Goal: Navigation & Orientation: Find specific page/section

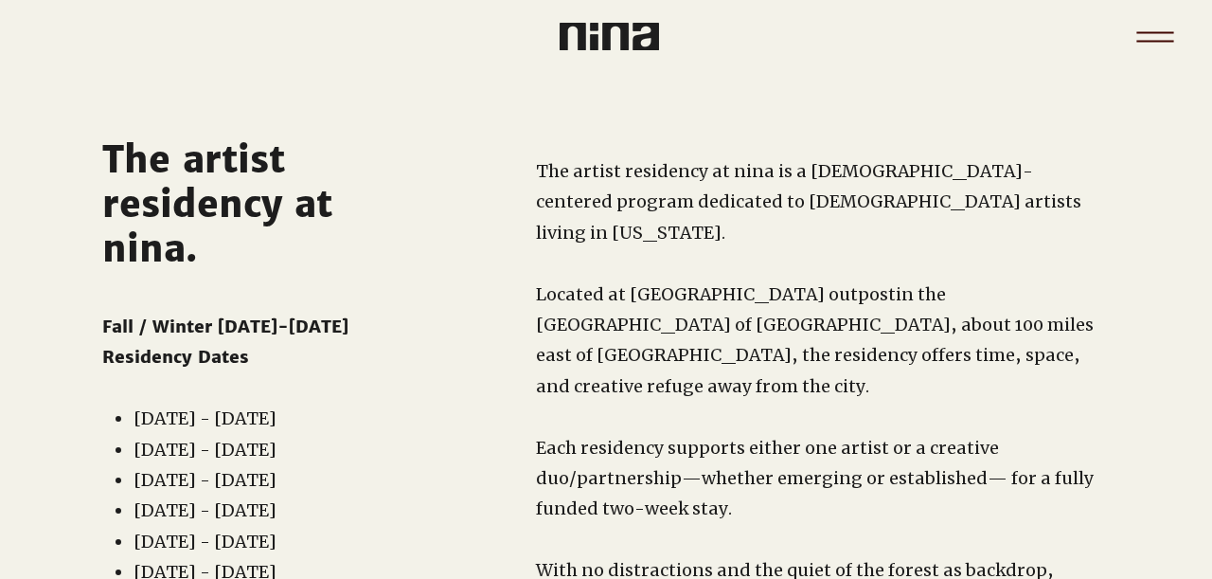
click at [1164, 32] on icon "Menu" at bounding box center [1155, 32] width 37 height 2
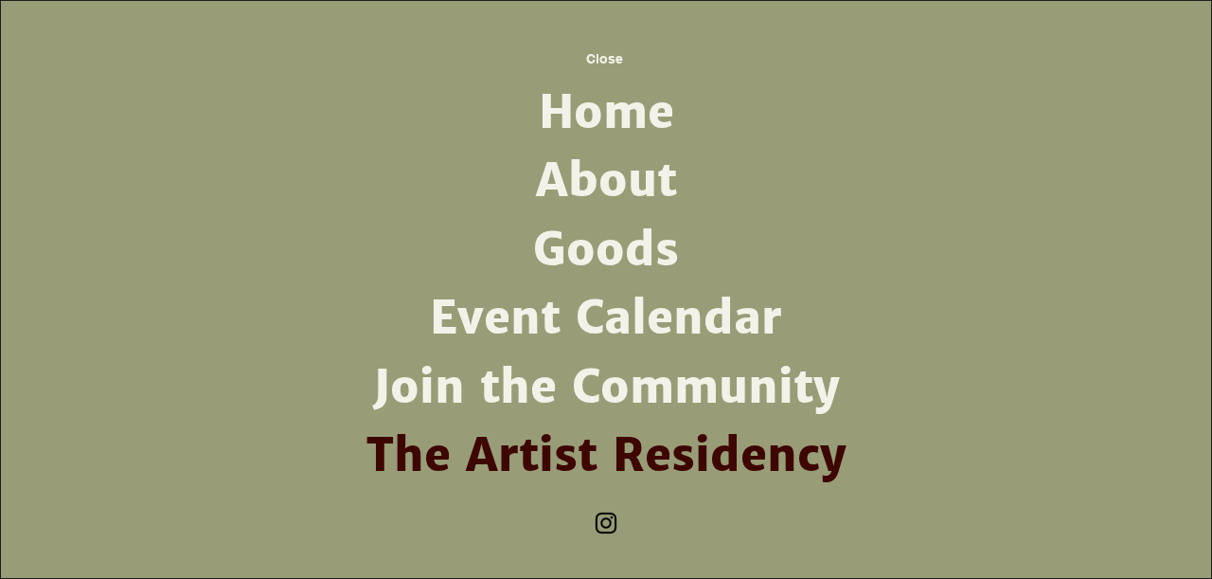
click at [624, 170] on link "About" at bounding box center [606, 181] width 494 height 68
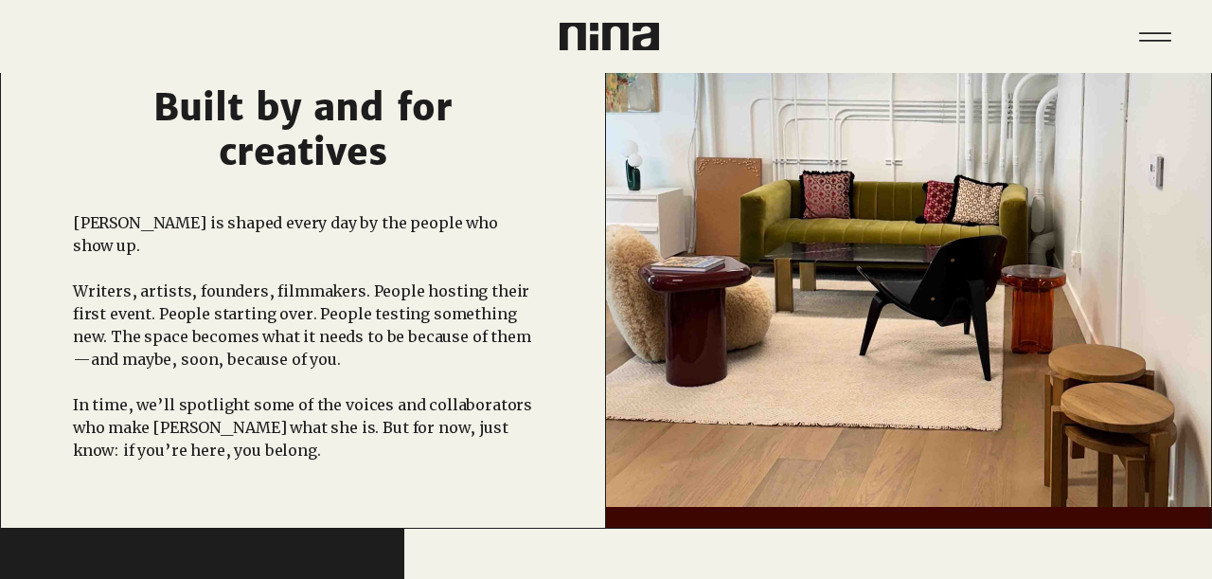
scroll to position [1101, 0]
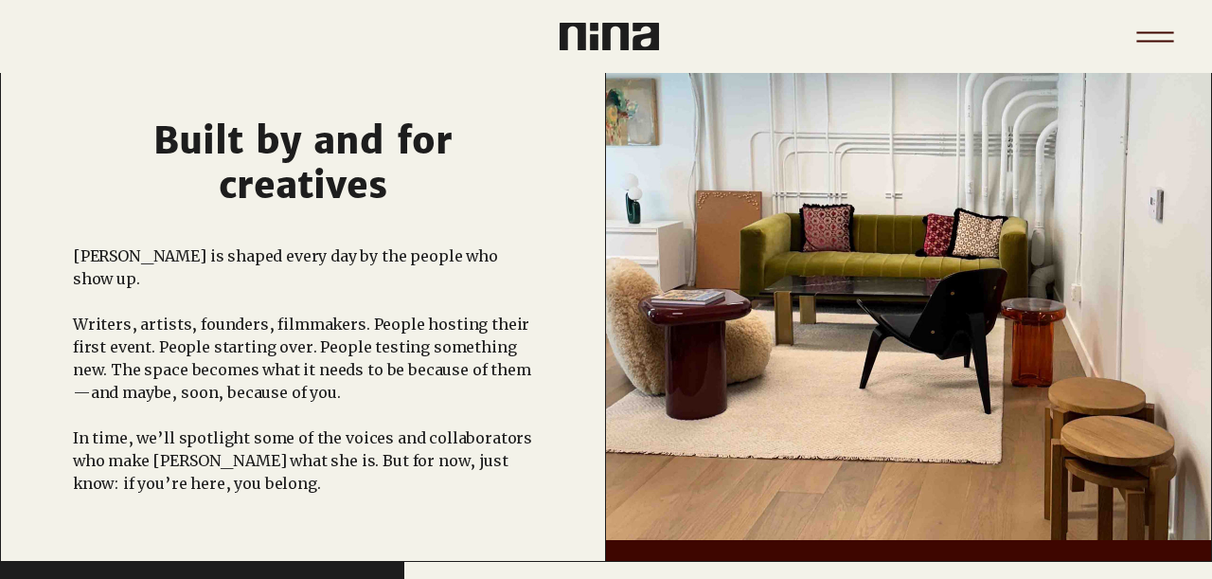
click at [1162, 39] on icon "Menu" at bounding box center [1155, 37] width 66 height 66
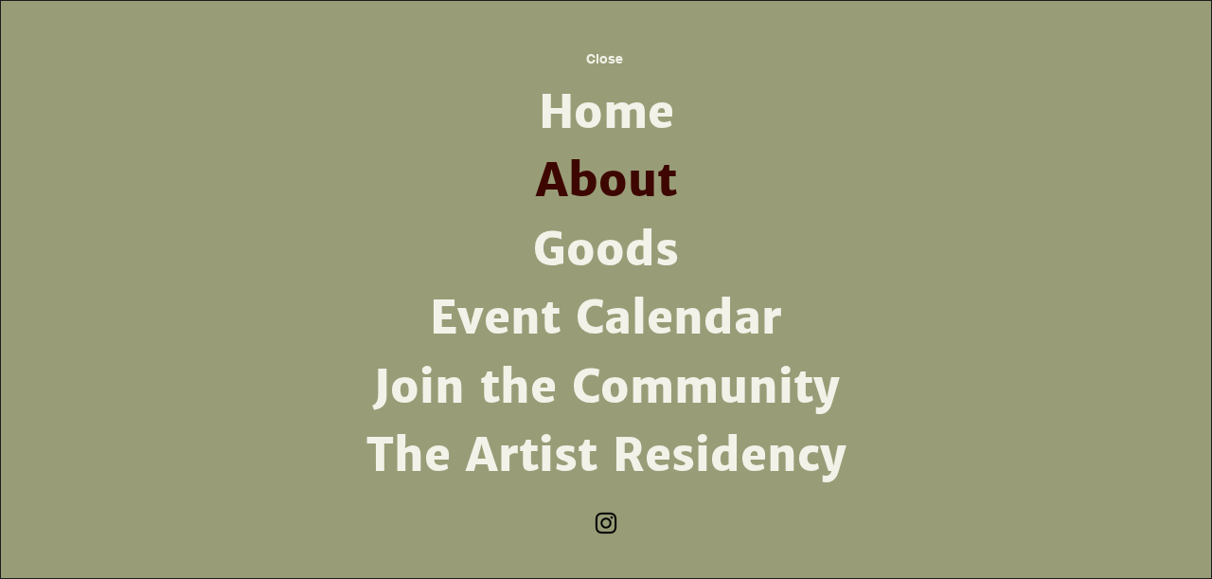
scroll to position [0, 0]
click at [614, 252] on link "Goods" at bounding box center [606, 250] width 494 height 68
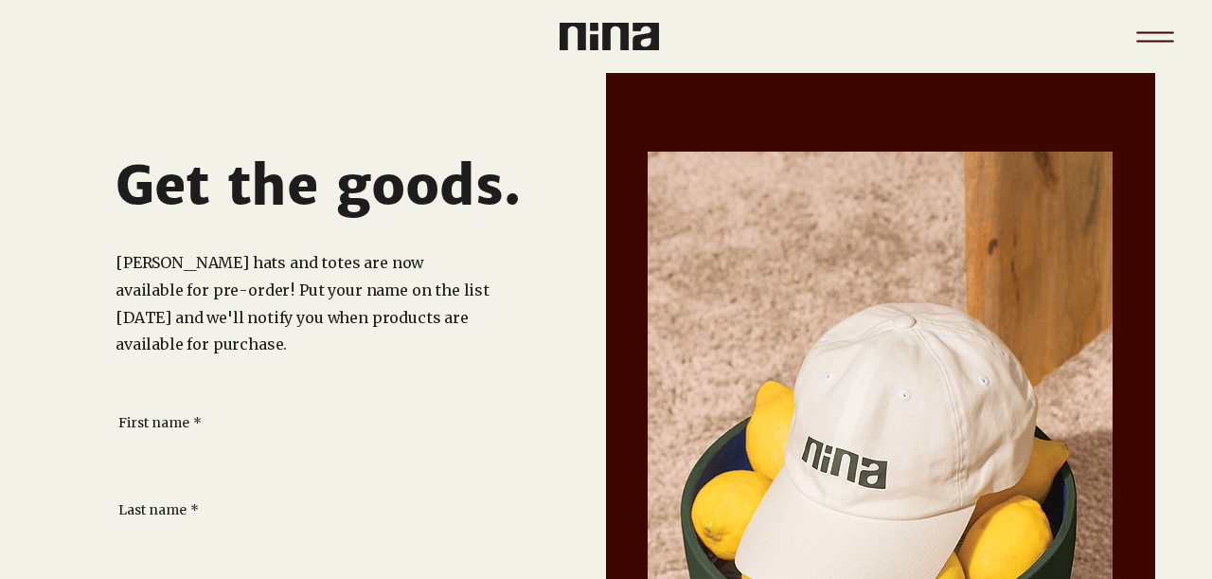
click at [1142, 29] on icon "Menu" at bounding box center [1155, 37] width 66 height 66
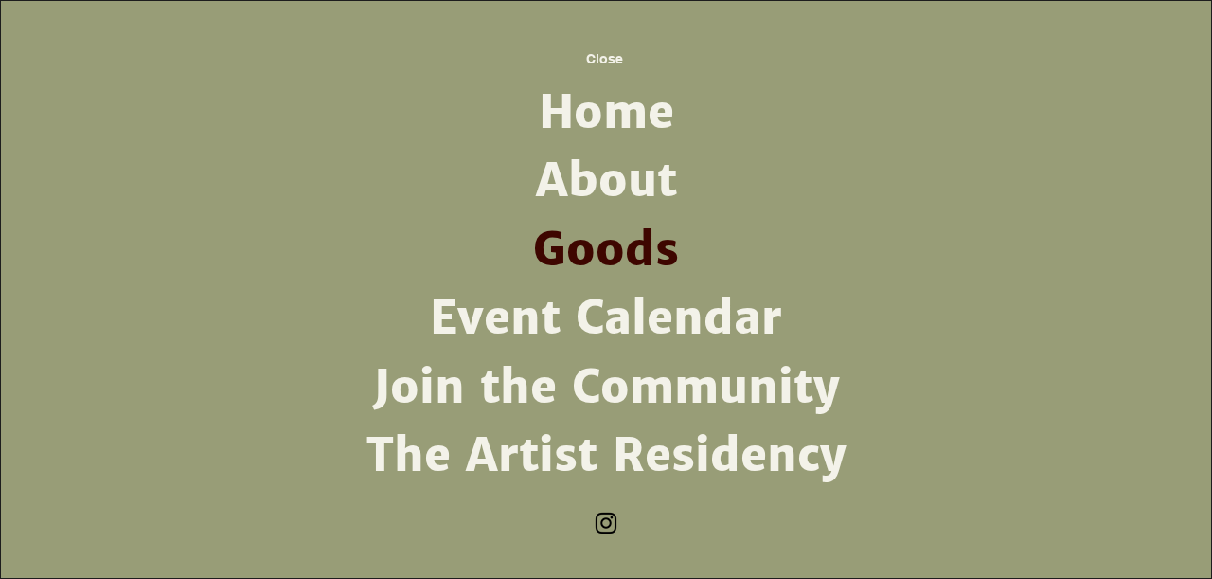
click at [592, 311] on link "Event Calendar" at bounding box center [606, 318] width 494 height 68
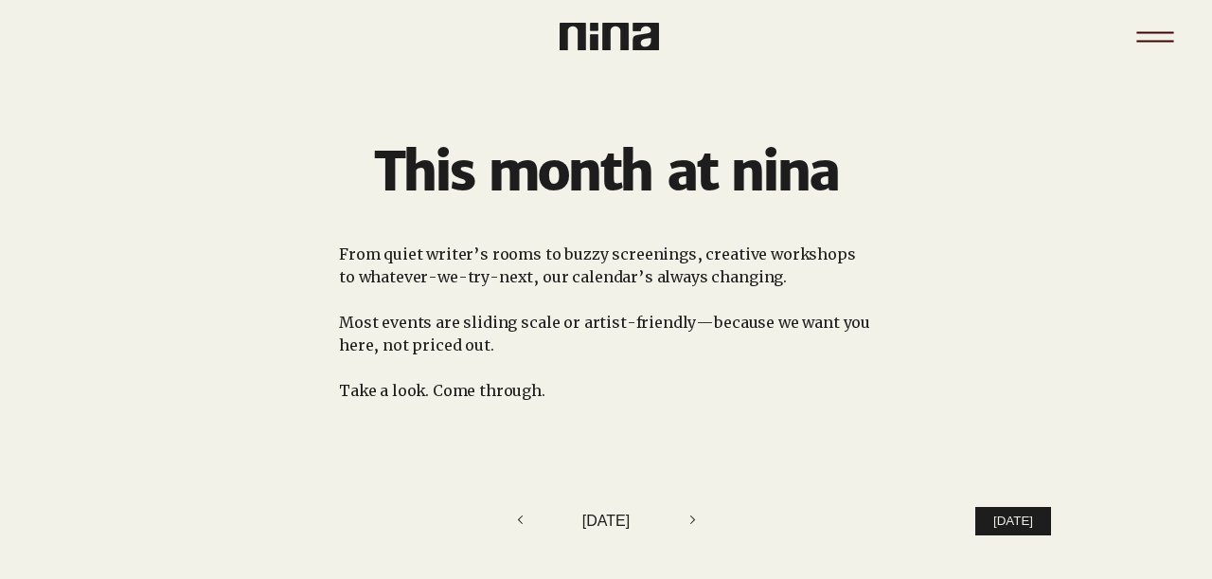
click at [1154, 35] on icon "Menu" at bounding box center [1155, 37] width 66 height 66
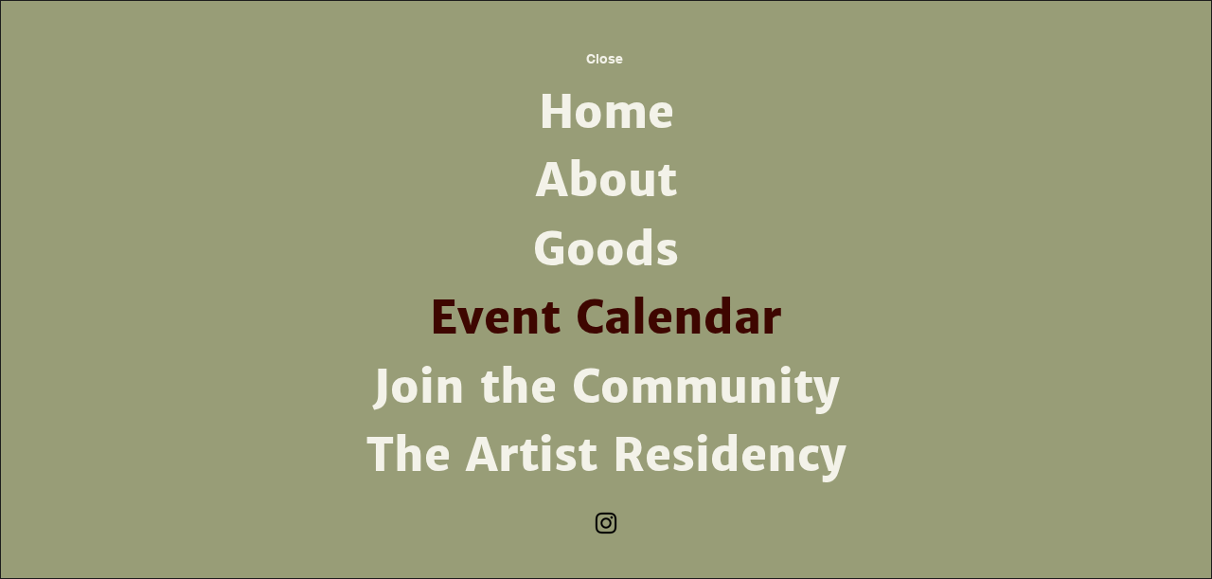
click at [605, 377] on link "Join the Community" at bounding box center [606, 387] width 494 height 68
